Goal: Navigation & Orientation: Find specific page/section

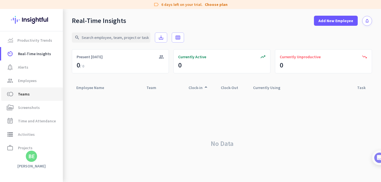
click at [23, 95] on span "Teams" at bounding box center [24, 94] width 12 height 7
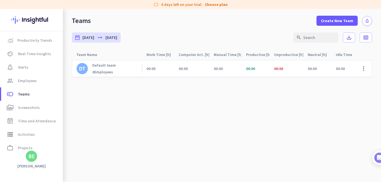
click at [89, 69] on link "DT Default team 0 Employees" at bounding box center [96, 69] width 39 height 12
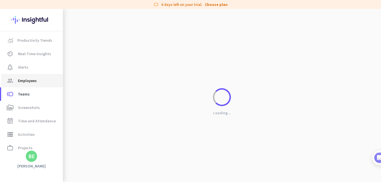
click at [26, 78] on span "Employees" at bounding box center [27, 80] width 19 height 7
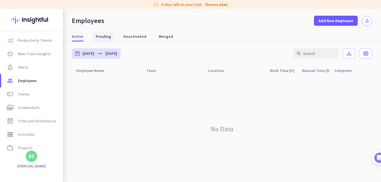
click at [99, 34] on span "Pending" at bounding box center [103, 37] width 15 height 6
click at [161, 37] on span "Merged" at bounding box center [166, 37] width 14 height 6
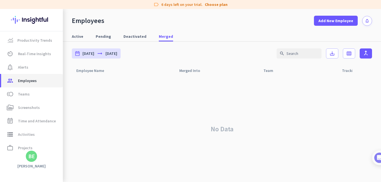
click at [31, 85] on link "group Employees" at bounding box center [32, 80] width 62 height 13
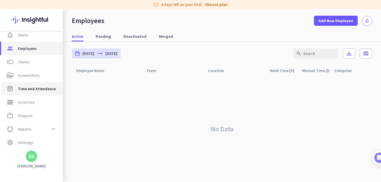
scroll to position [33, 0]
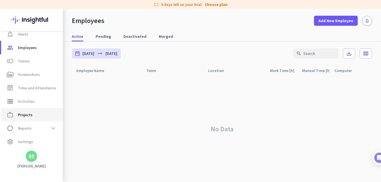
click at [29, 112] on span "Projects" at bounding box center [25, 115] width 15 height 7
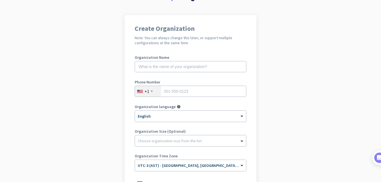
scroll to position [106, 0]
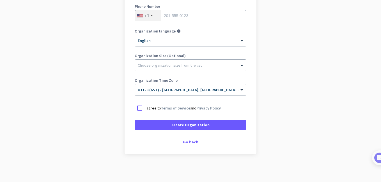
click at [188, 143] on div "Go back" at bounding box center [191, 142] width 112 height 4
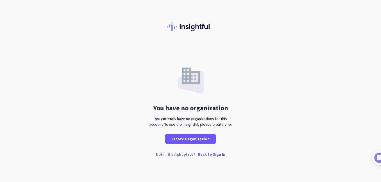
click at [208, 156] on p "Back to Sign In" at bounding box center [211, 154] width 27 height 4
